Goal: Manage account settings

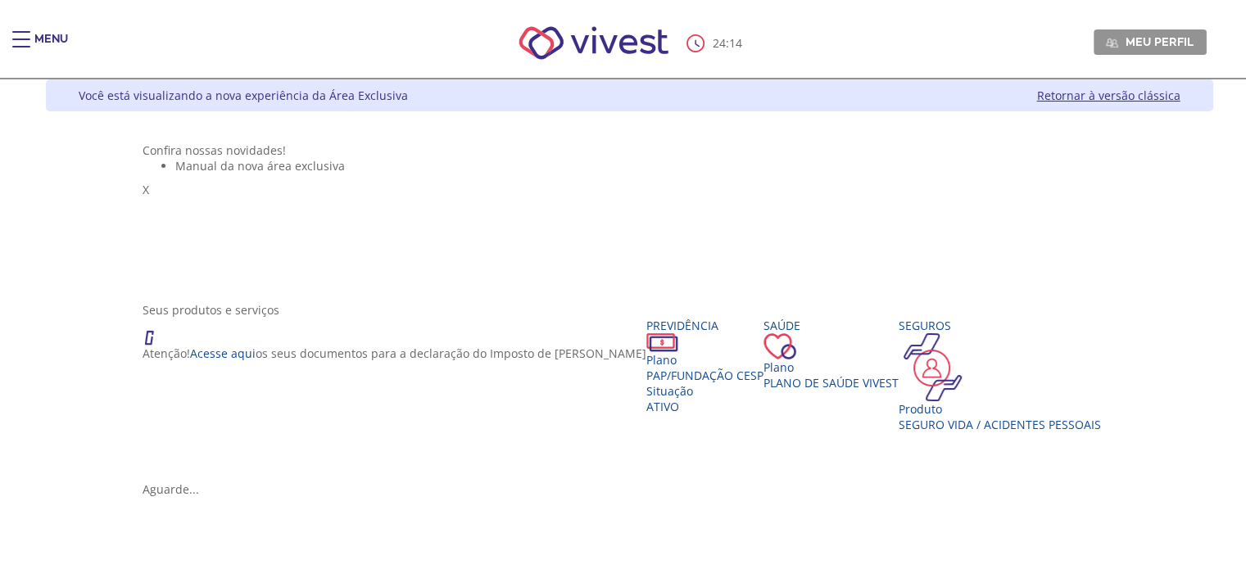
click at [20, 41] on div "Main header" at bounding box center [21, 47] width 18 height 33
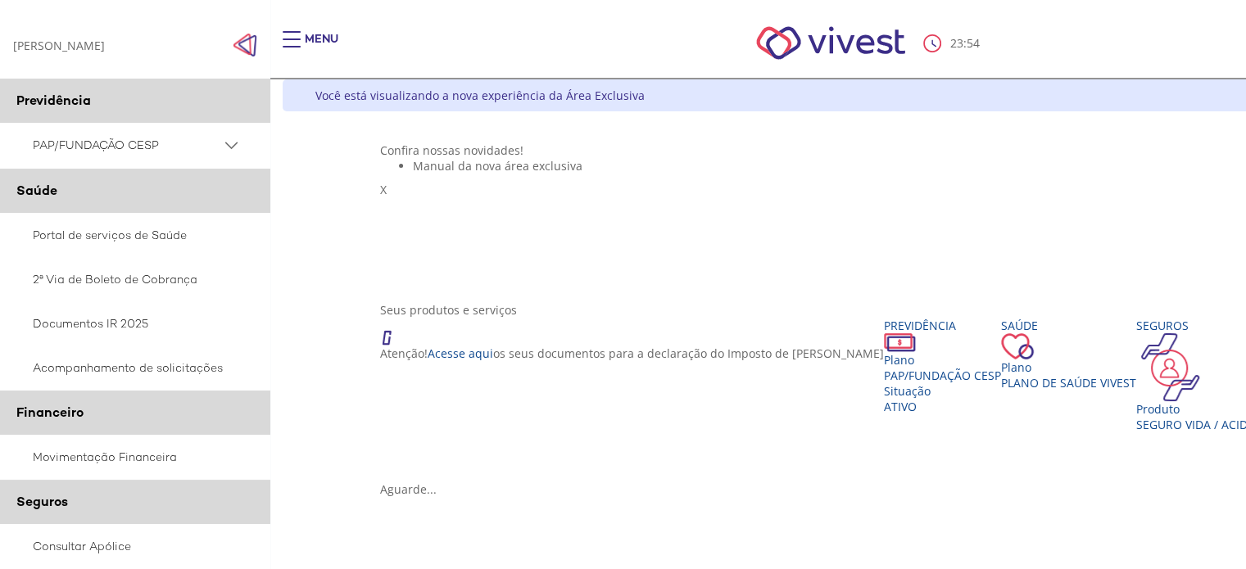
click at [126, 140] on span "PAP/FUNDAÇÃO CESP" at bounding box center [127, 145] width 188 height 20
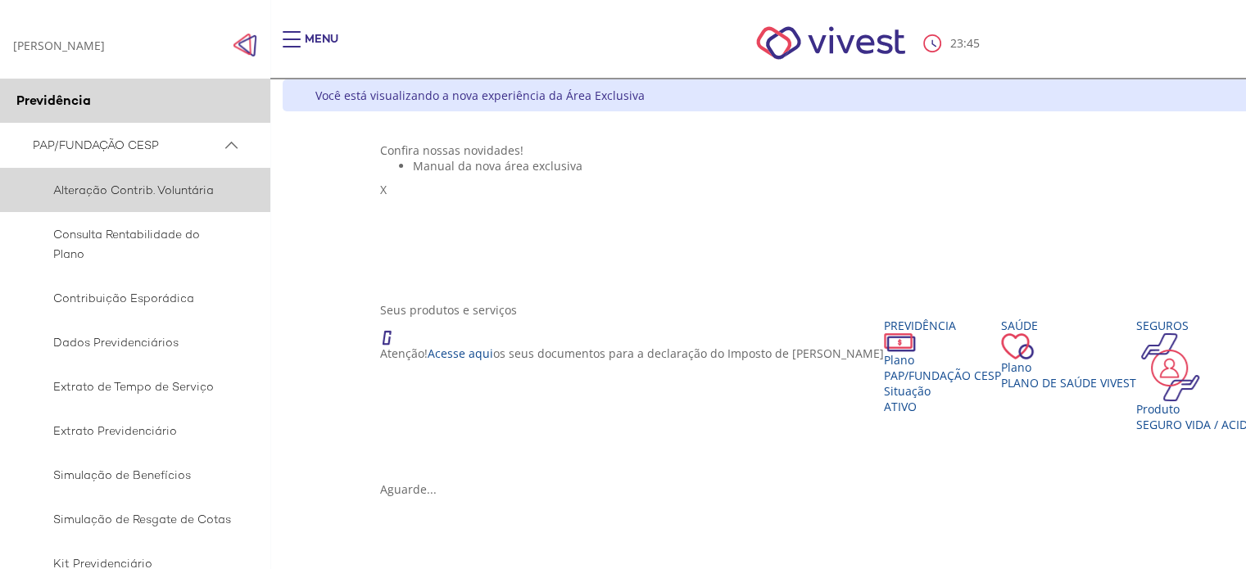
click at [152, 196] on span "Alteração Contrib. Voluntária" at bounding box center [132, 190] width 199 height 20
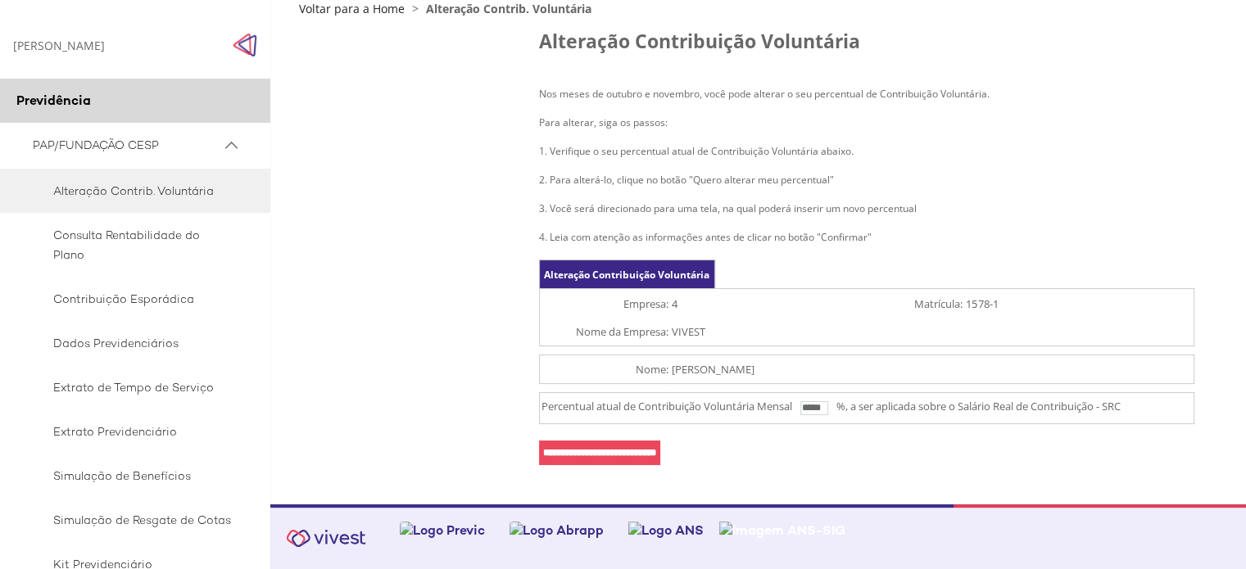
scroll to position [120, 0]
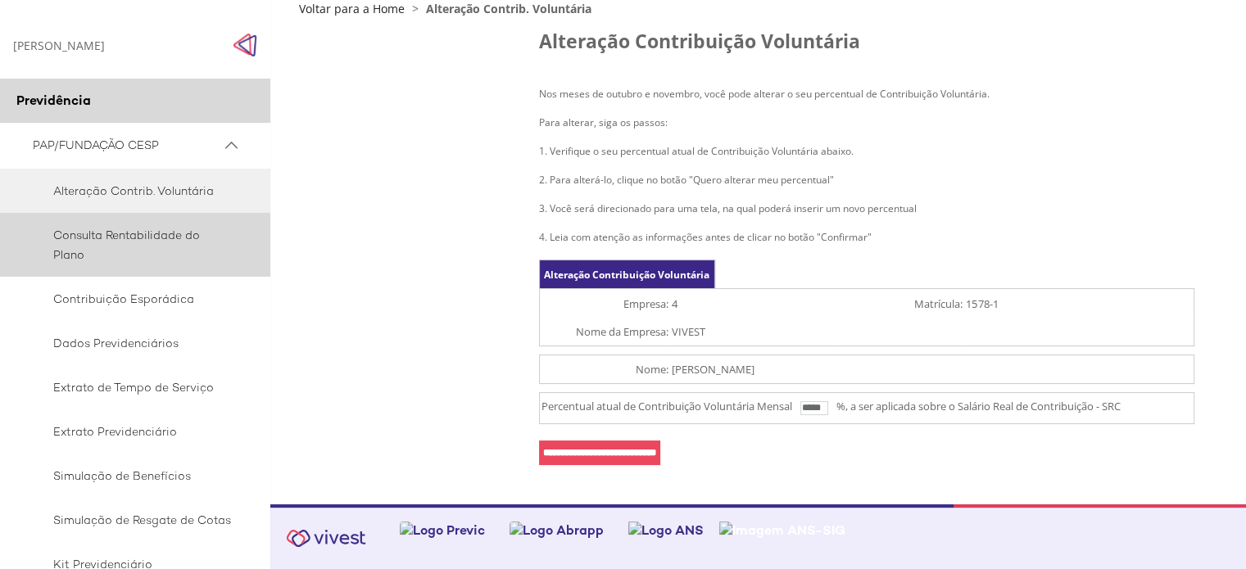
click at [160, 235] on span "Consulta Rentabilidade do Plano" at bounding box center [132, 244] width 199 height 39
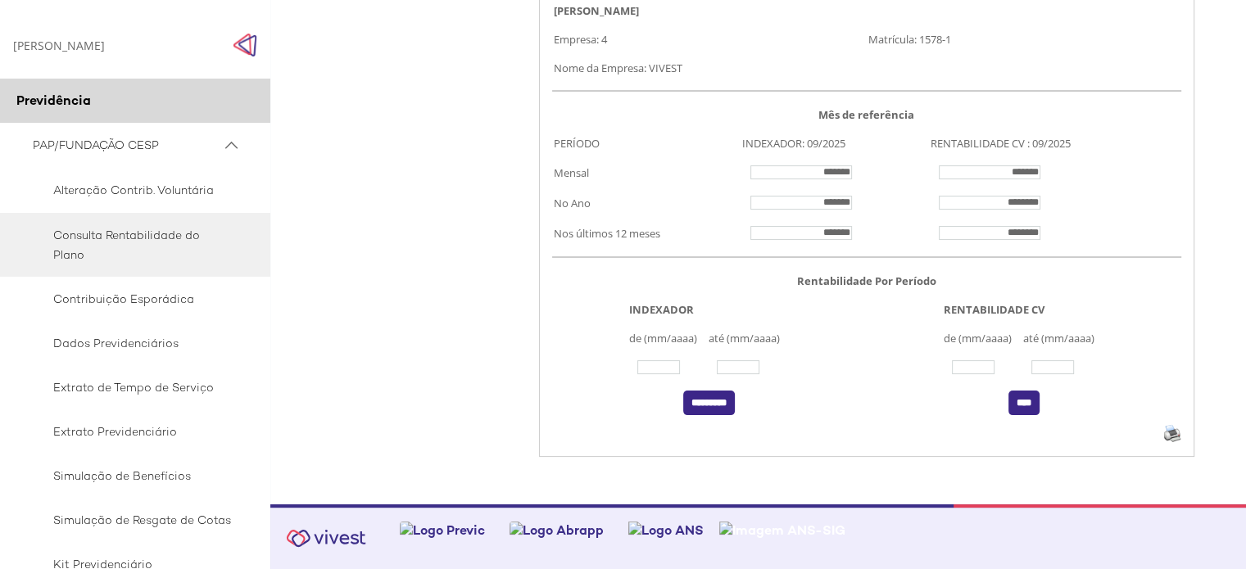
scroll to position [209, 0]
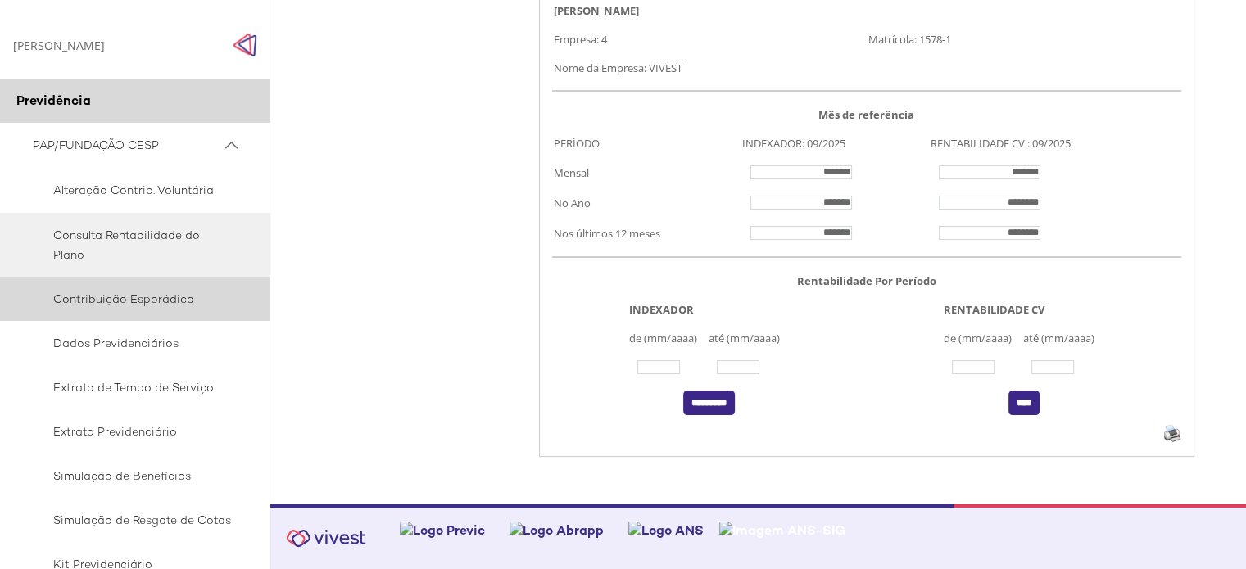
click at [98, 301] on span "Contribuição Esporádica" at bounding box center [132, 299] width 199 height 20
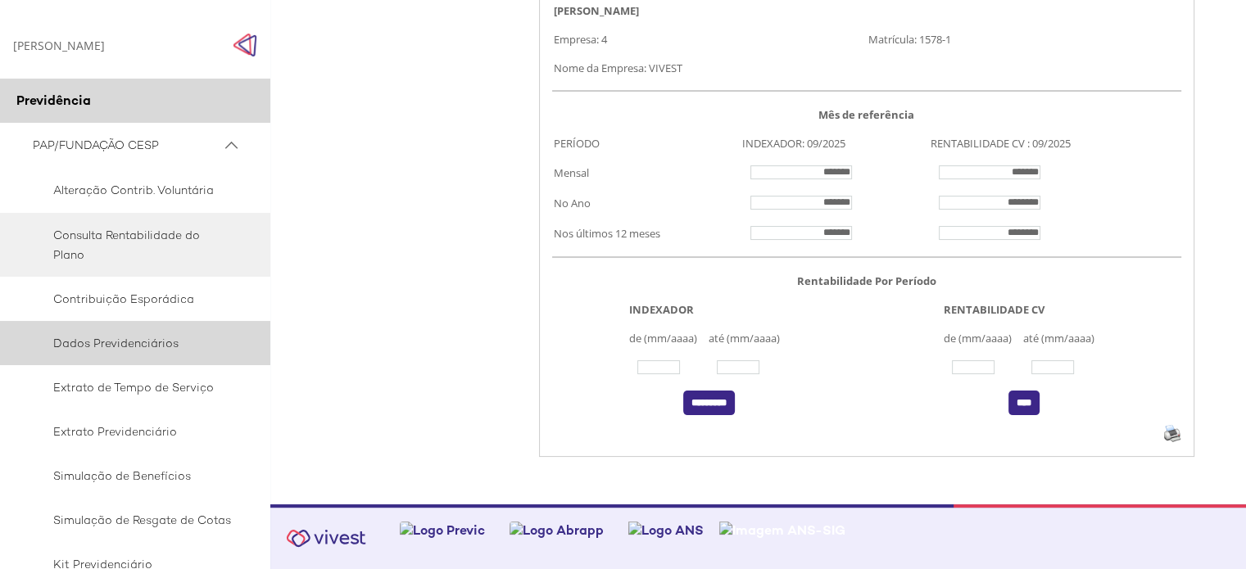
click at [111, 345] on span "Dados Previdenciários" at bounding box center [132, 343] width 199 height 20
click at [173, 340] on span "Dados Previdenciários" at bounding box center [132, 343] width 199 height 20
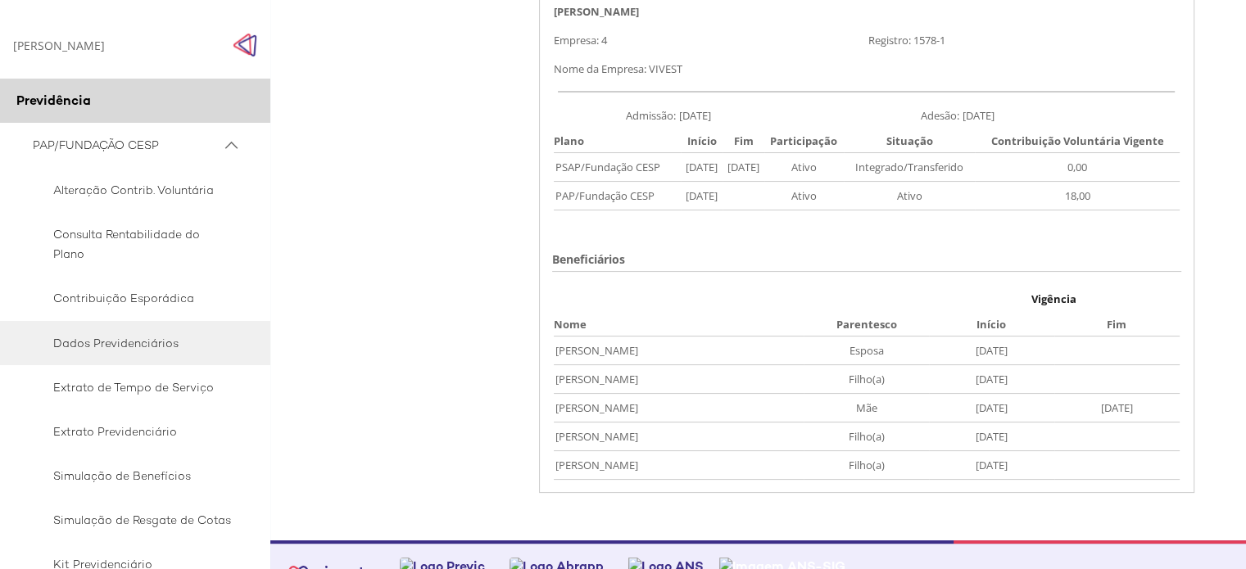
scroll to position [232, 0]
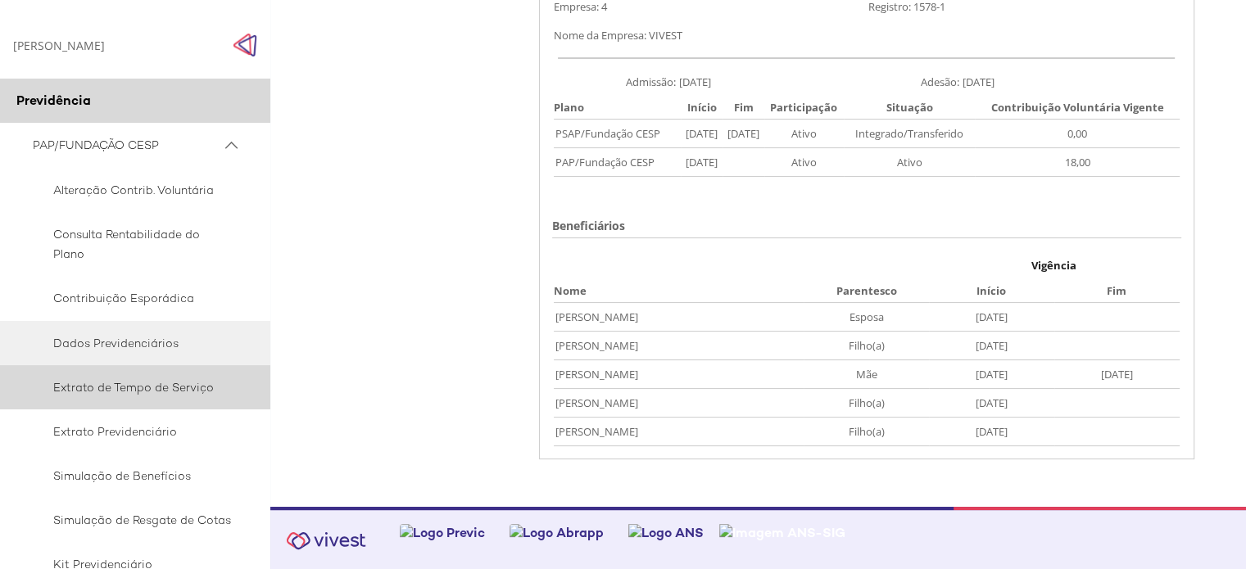
click at [68, 382] on span "Extrato de Tempo de Serviço" at bounding box center [132, 388] width 199 height 20
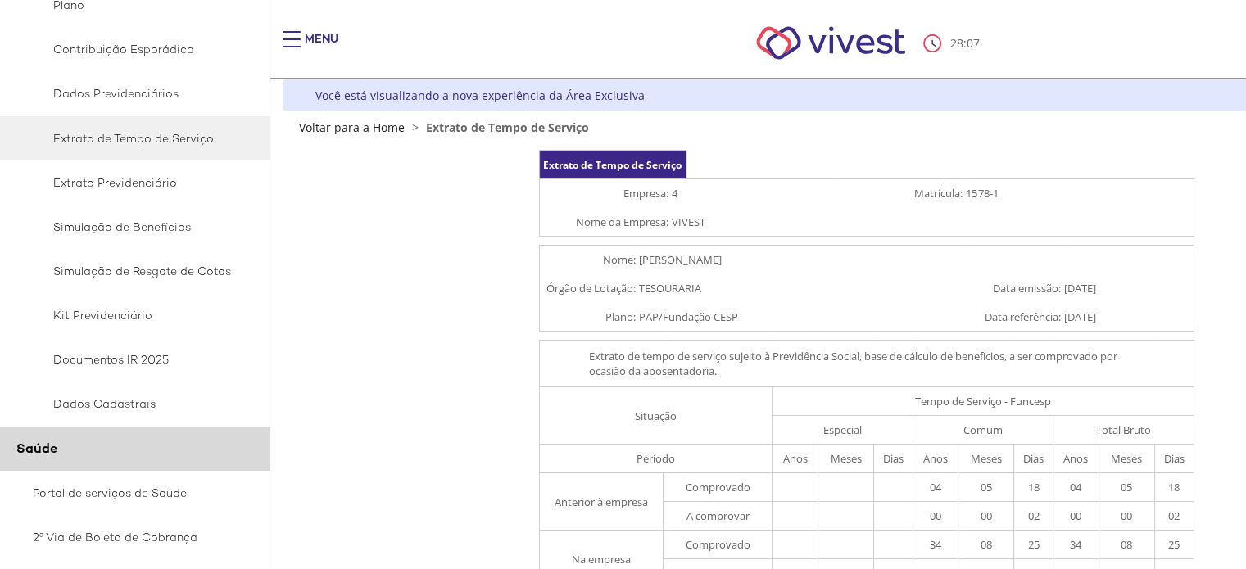
scroll to position [217, 0]
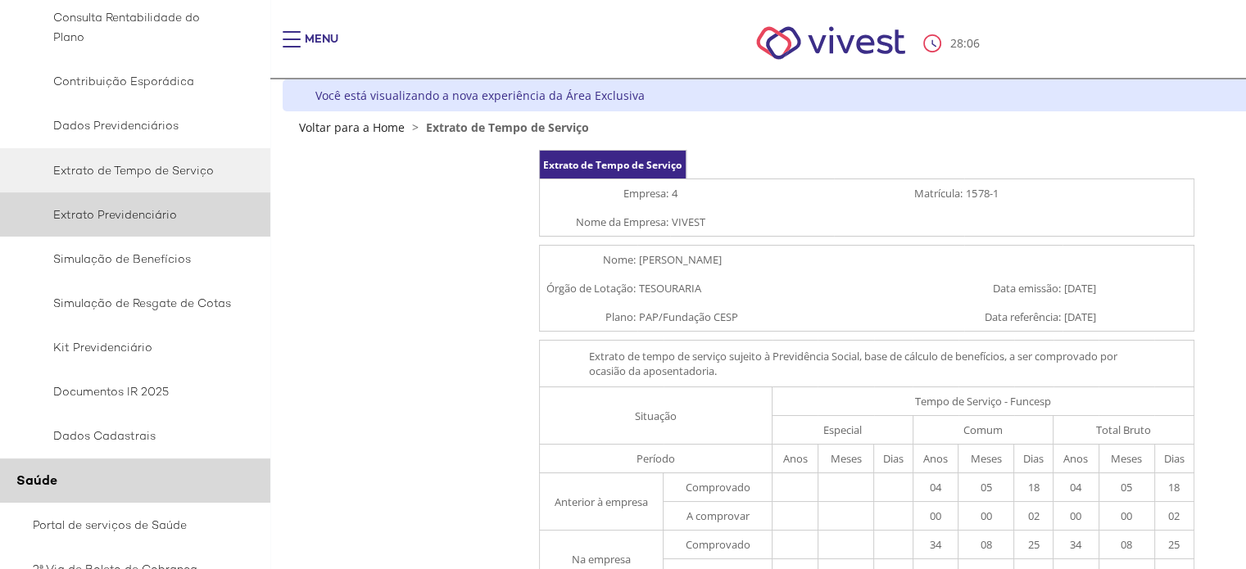
click at [125, 218] on span "Extrato Previdenciário" at bounding box center [132, 215] width 199 height 20
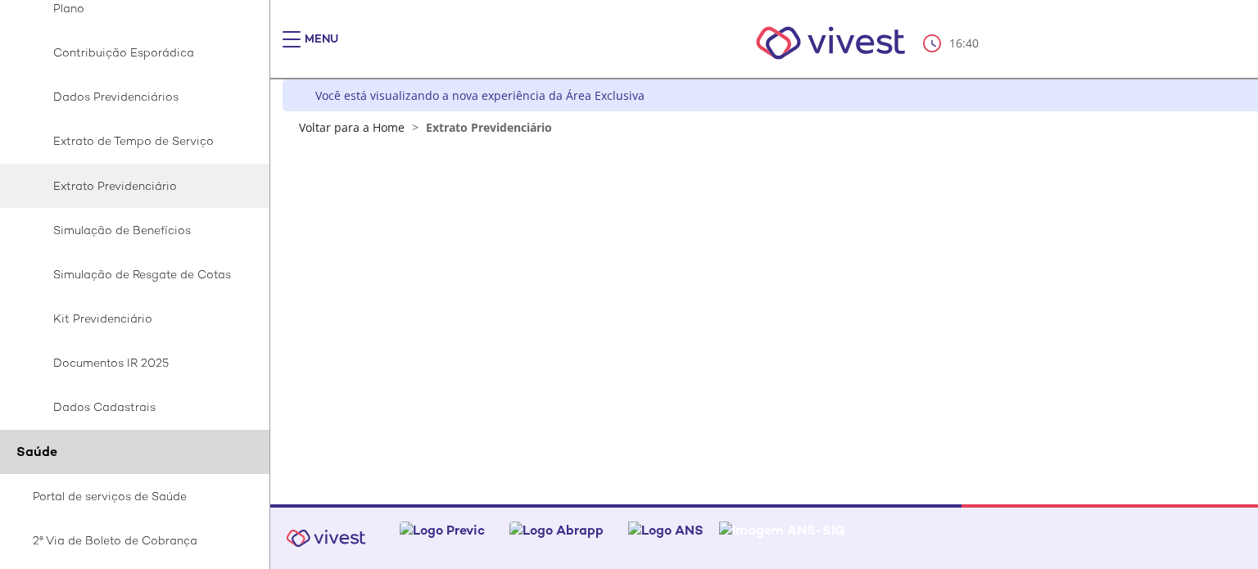
scroll to position [410, 0]
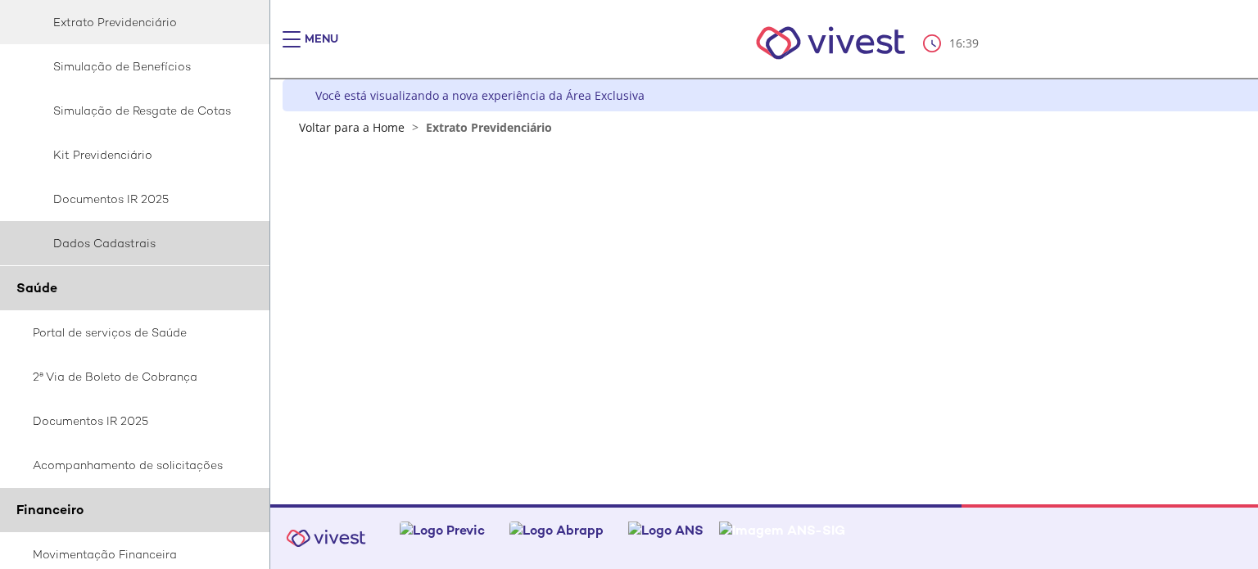
click at [133, 238] on span "Dados Cadastrais" at bounding box center [132, 243] width 199 height 20
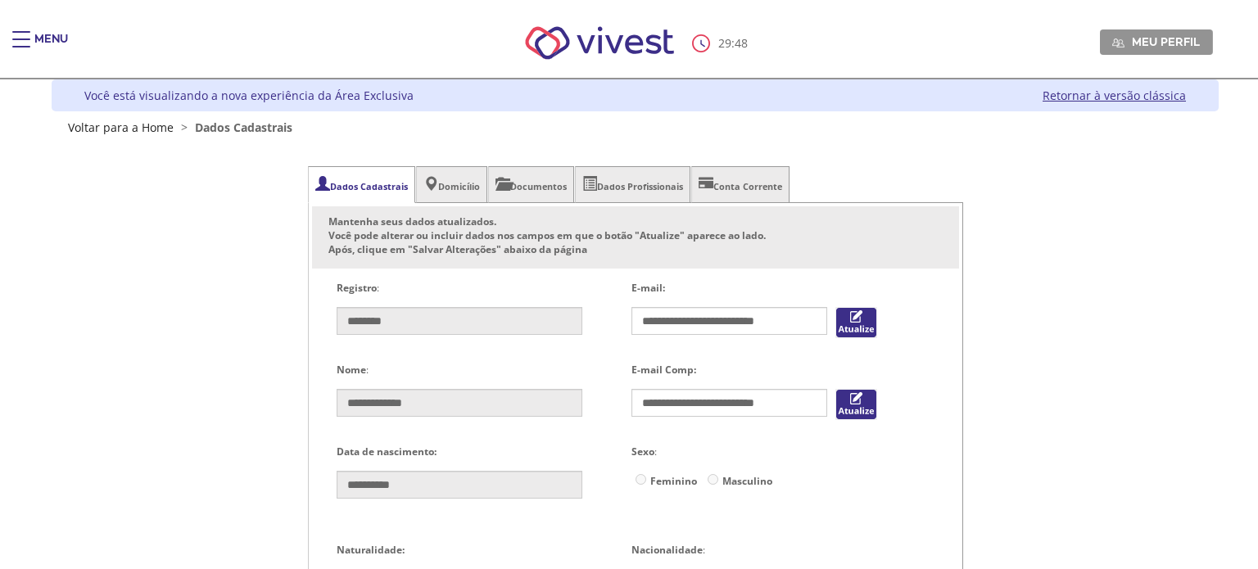
type input "**********"
